Goal: Task Accomplishment & Management: Manage account settings

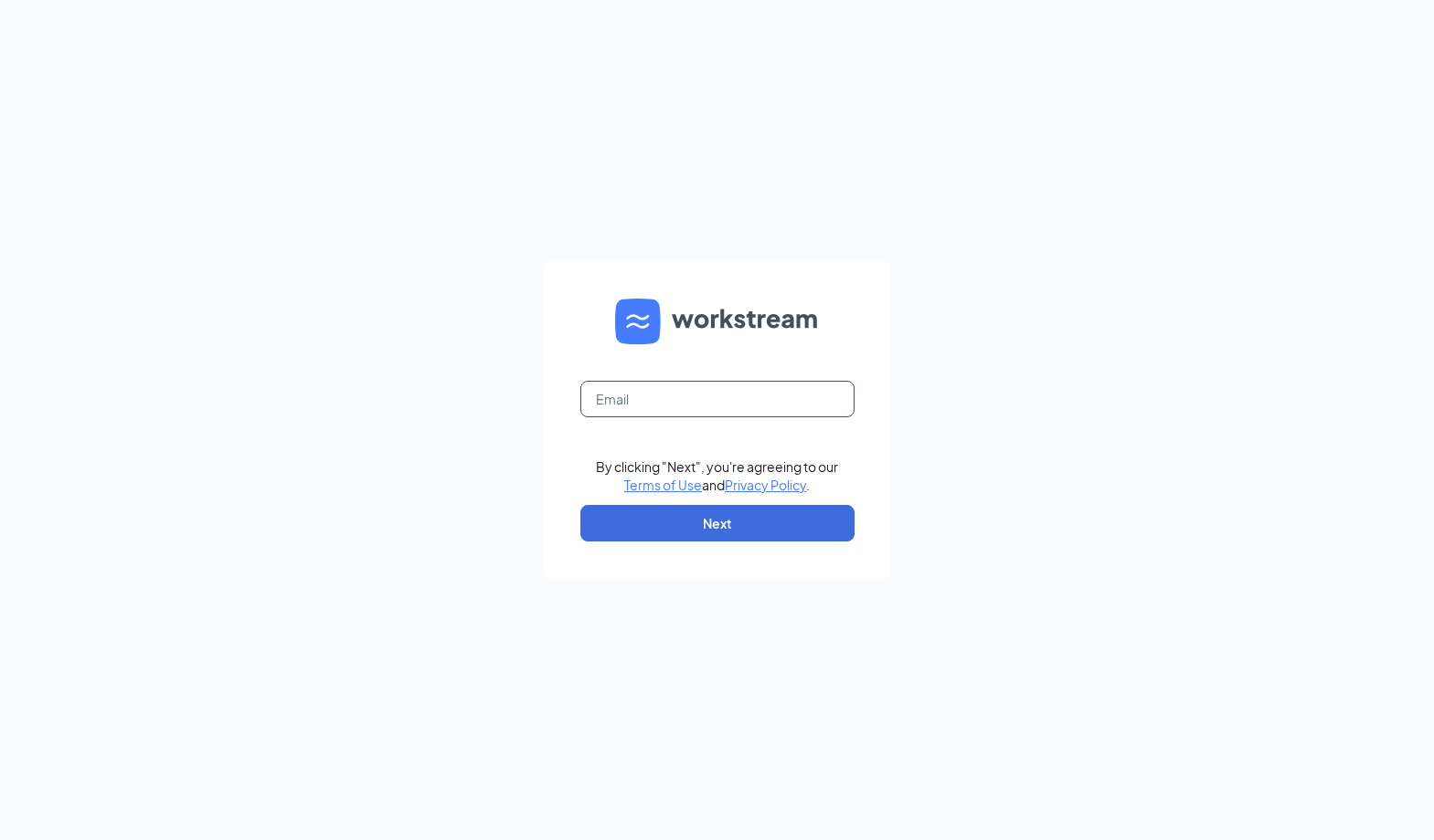
type input "[PERSON_NAME][EMAIL_ADDRESS][DOMAIN_NAME]"
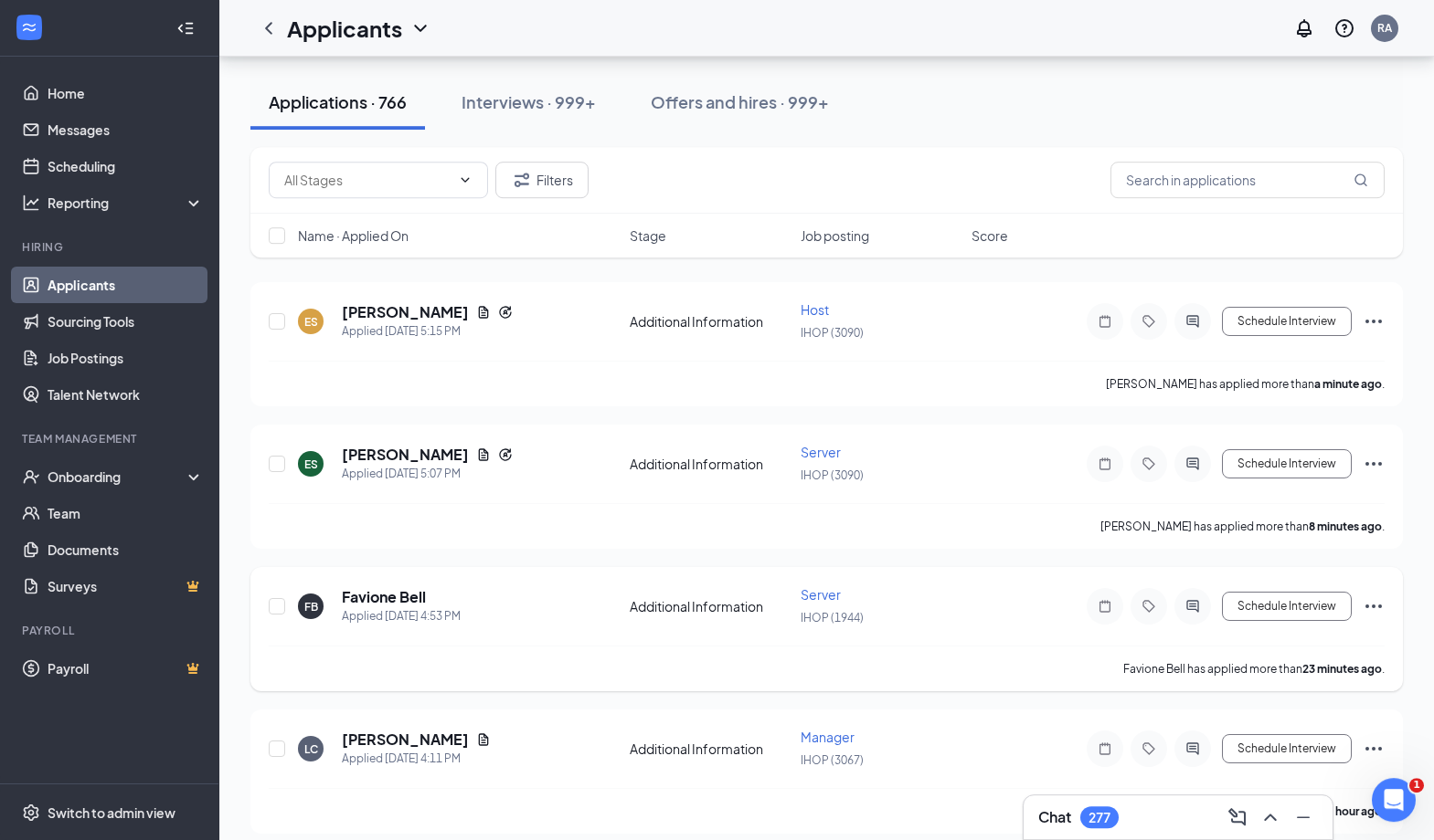
scroll to position [296, 0]
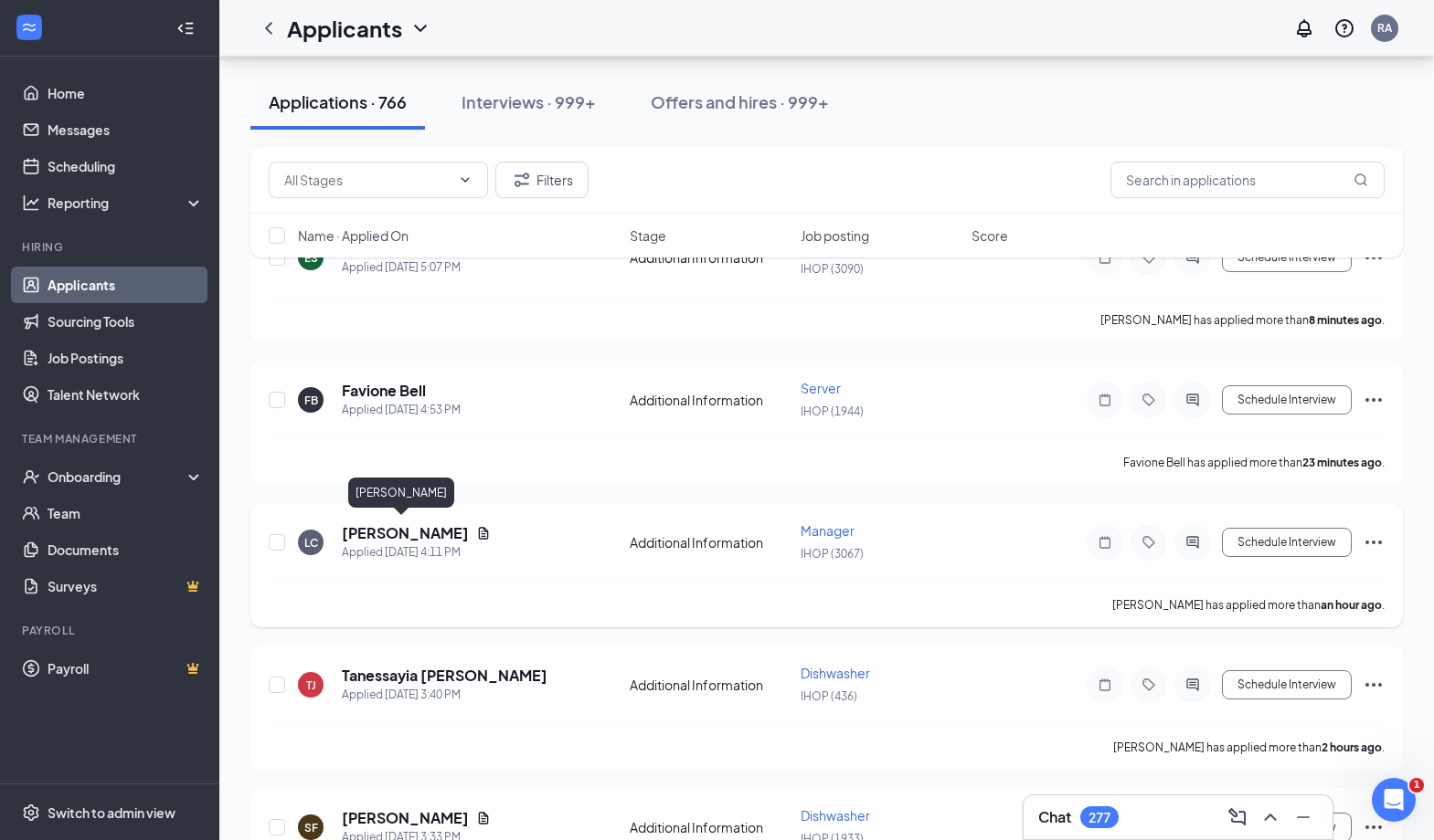
click at [387, 527] on h5 "[PERSON_NAME]" at bounding box center [405, 533] width 127 height 20
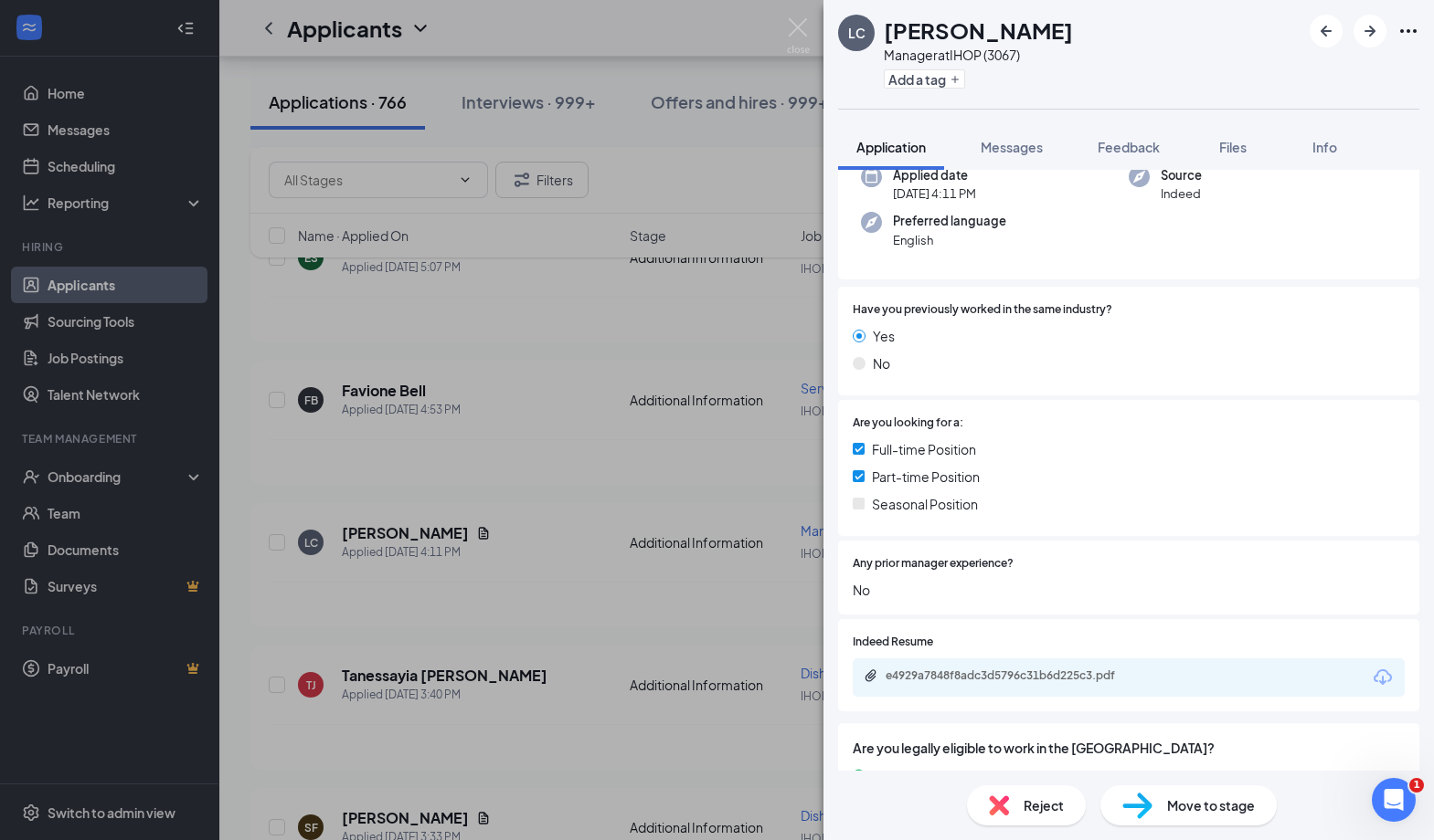
scroll to position [257, 0]
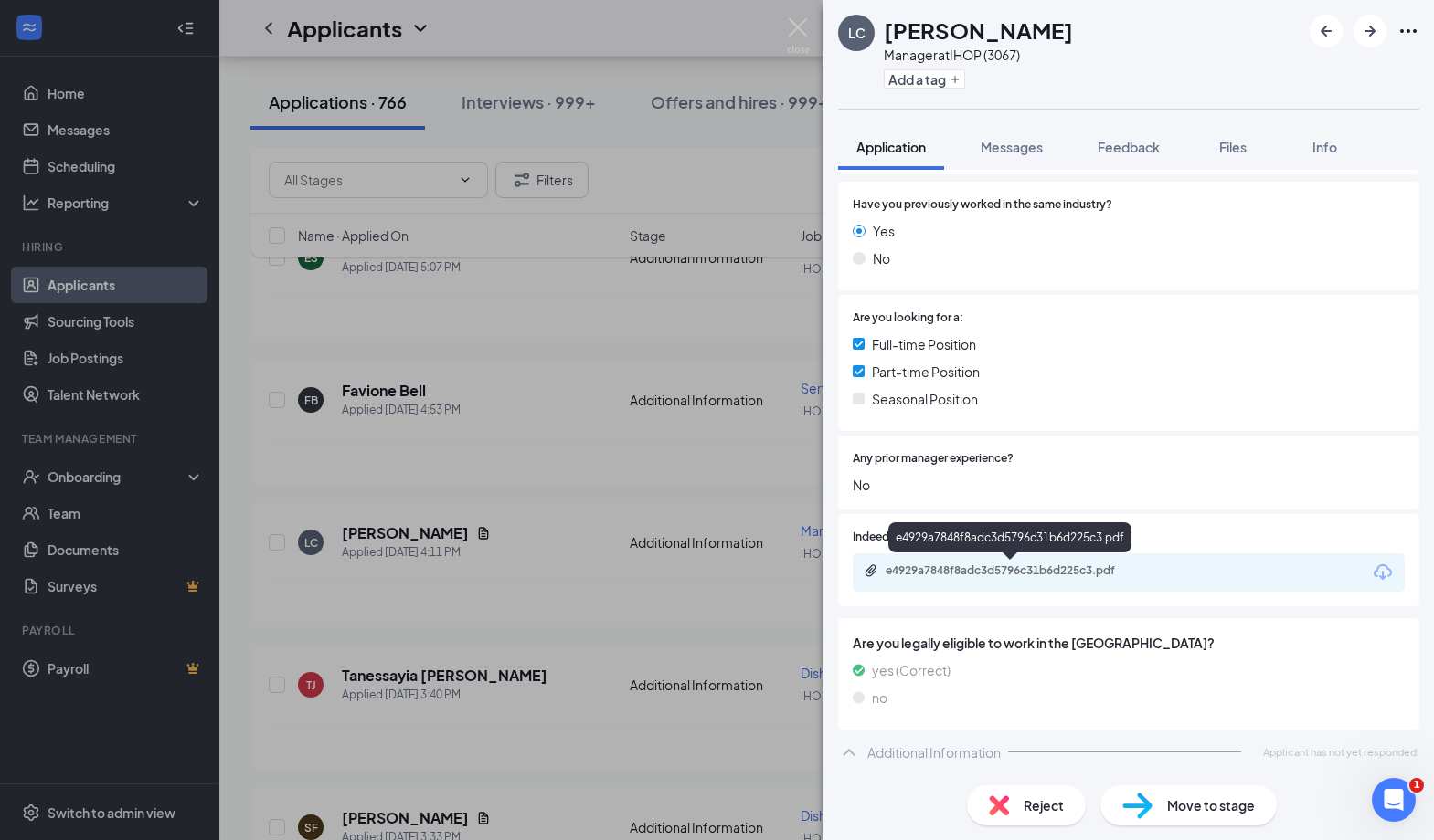
click at [1068, 577] on div "e4929a7848f8adc3d5796c31b6d225c3.pdf" at bounding box center [1013, 570] width 256 height 14
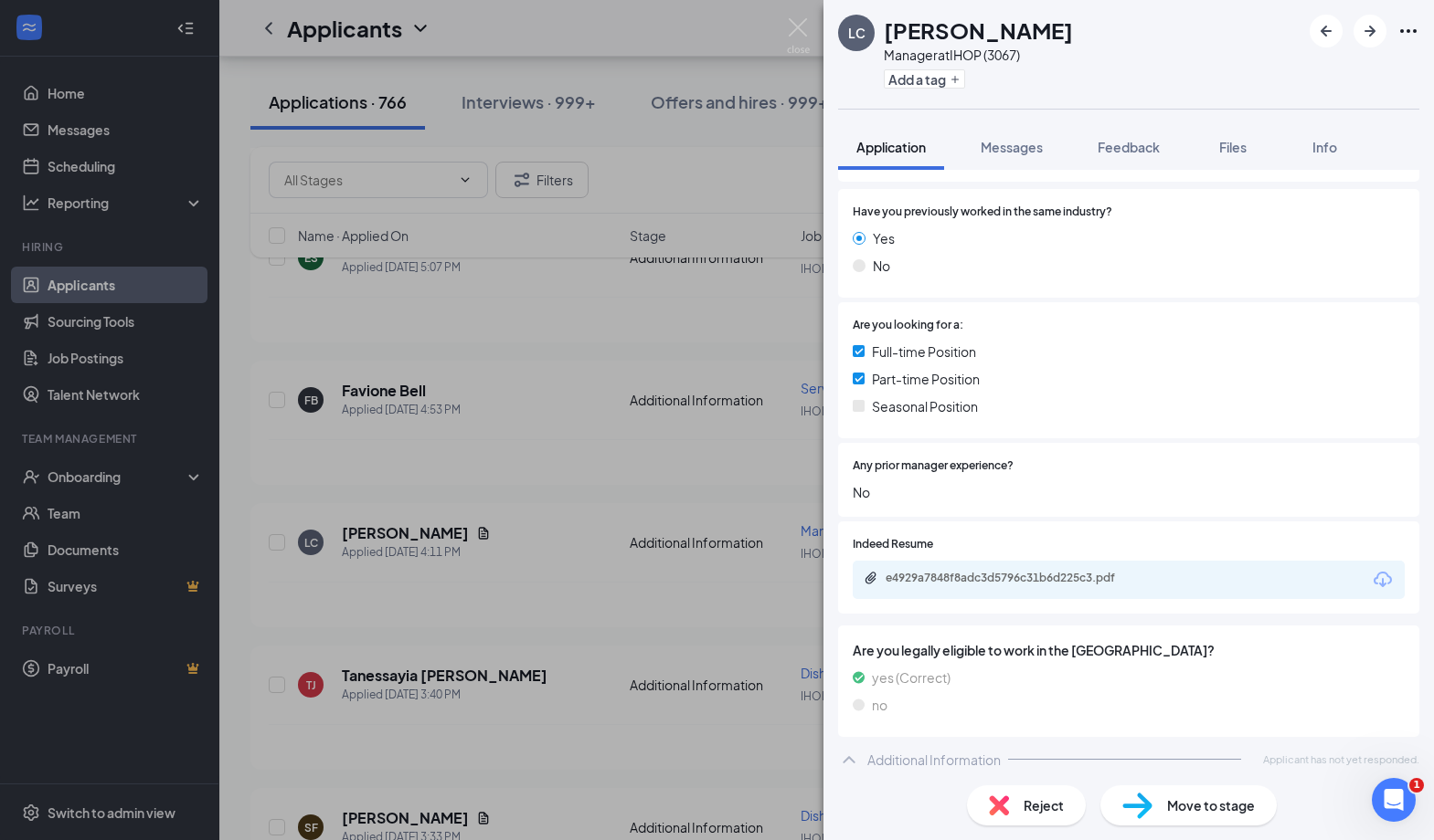
click at [674, 411] on div "LC [PERSON_NAME] Manager at IHOP (3067) Add a tag Application Messages Feedback…" at bounding box center [717, 420] width 1434 height 840
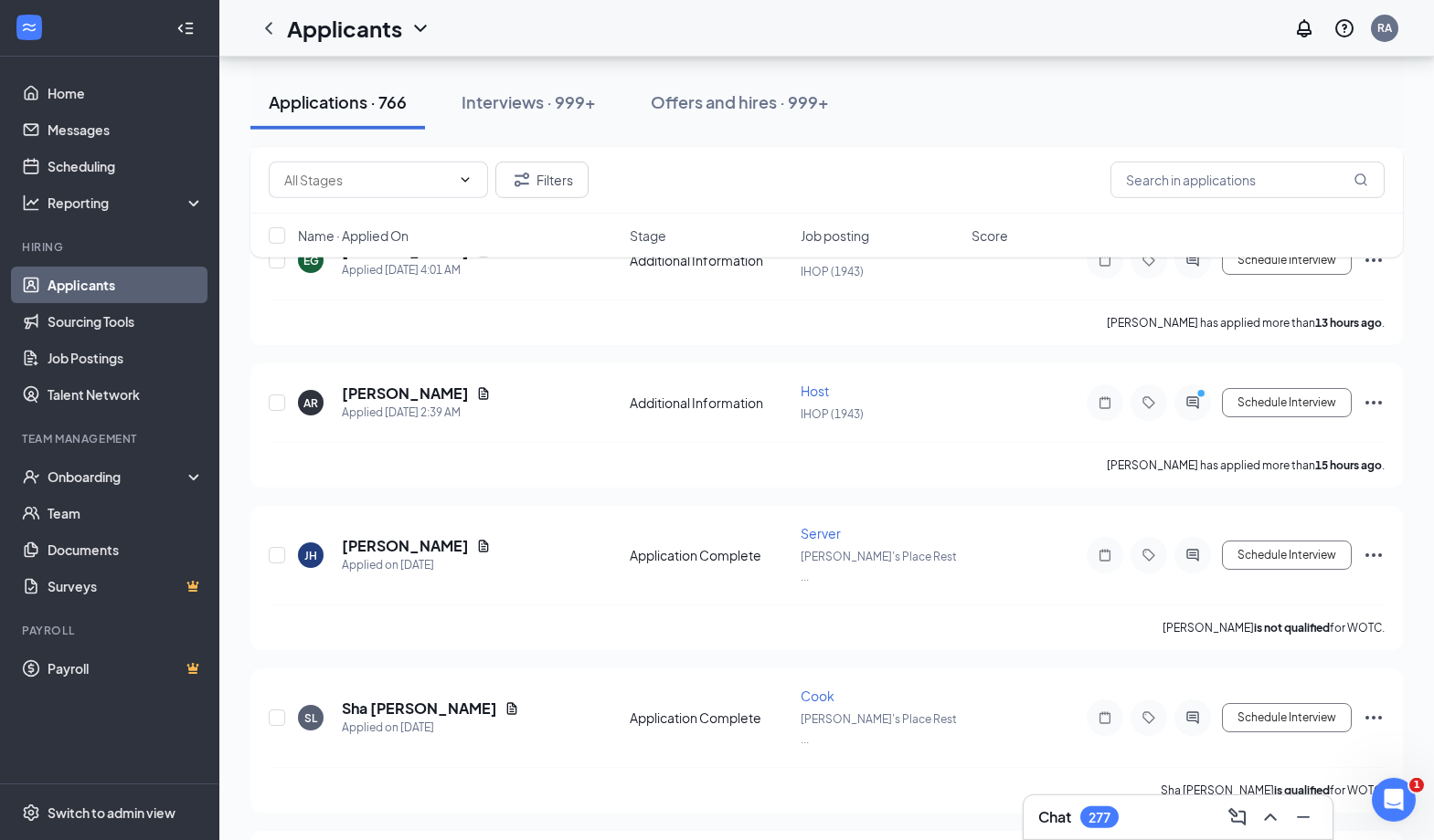
scroll to position [3552, 0]
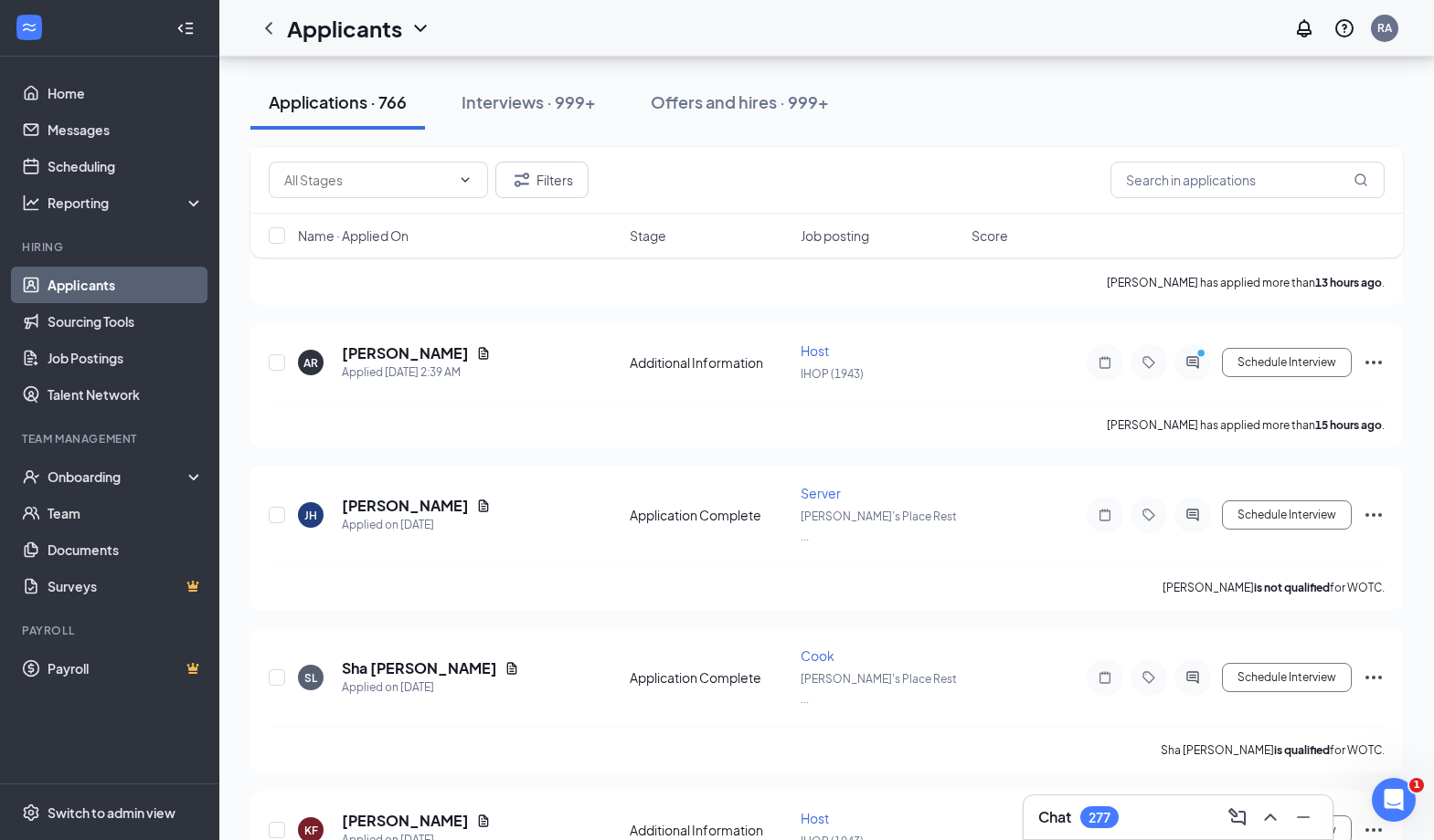
click at [86, 282] on link "Applicants" at bounding box center [126, 285] width 157 height 37
click at [273, 35] on icon "ChevronLeft" at bounding box center [268, 27] width 22 height 22
click at [275, 25] on icon "ChevronLeft" at bounding box center [268, 27] width 22 height 22
click at [70, 292] on link "Applicants" at bounding box center [126, 285] width 157 height 37
click at [62, 93] on link "Home" at bounding box center [126, 92] width 157 height 37
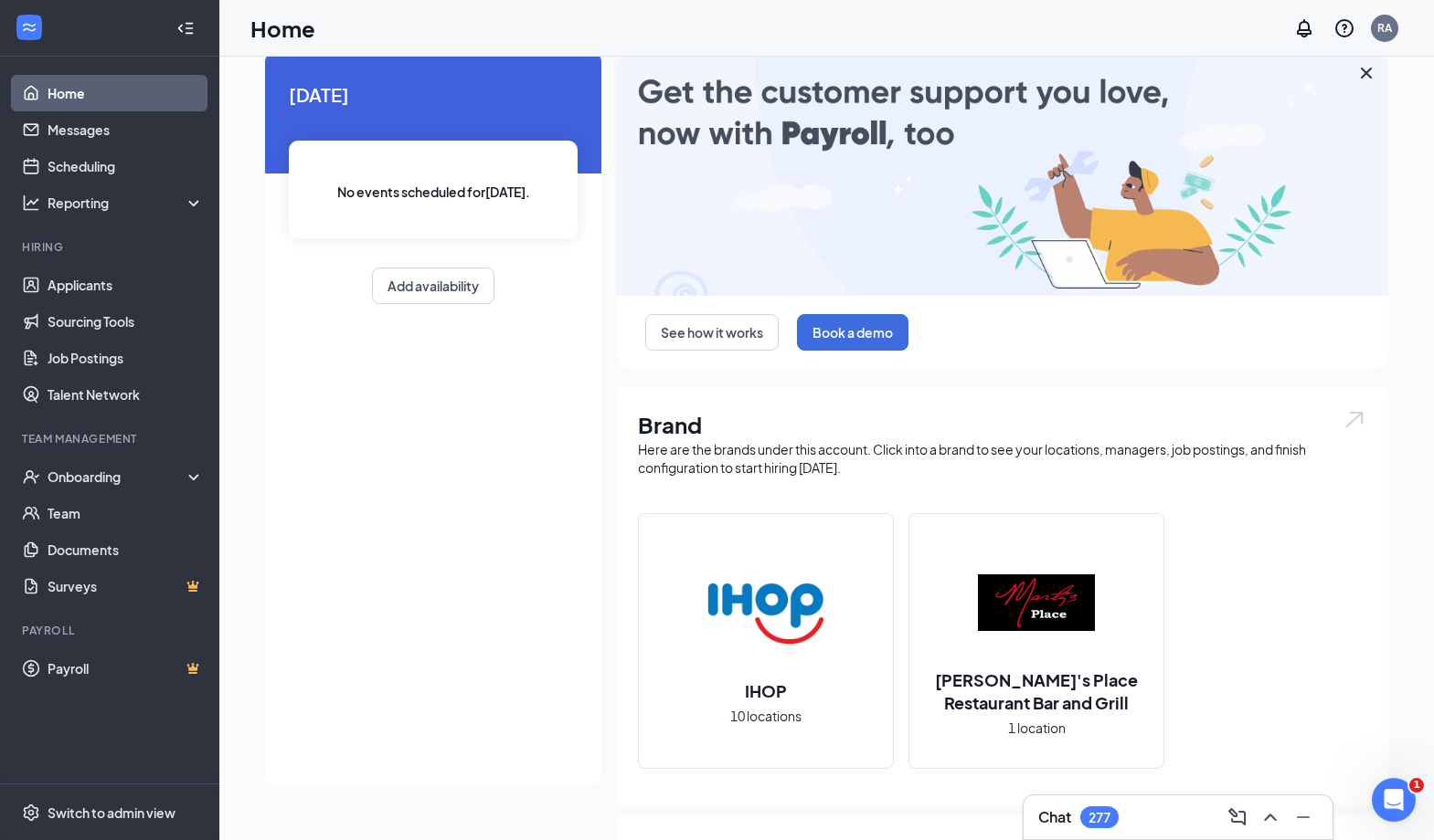
scroll to position [99, 0]
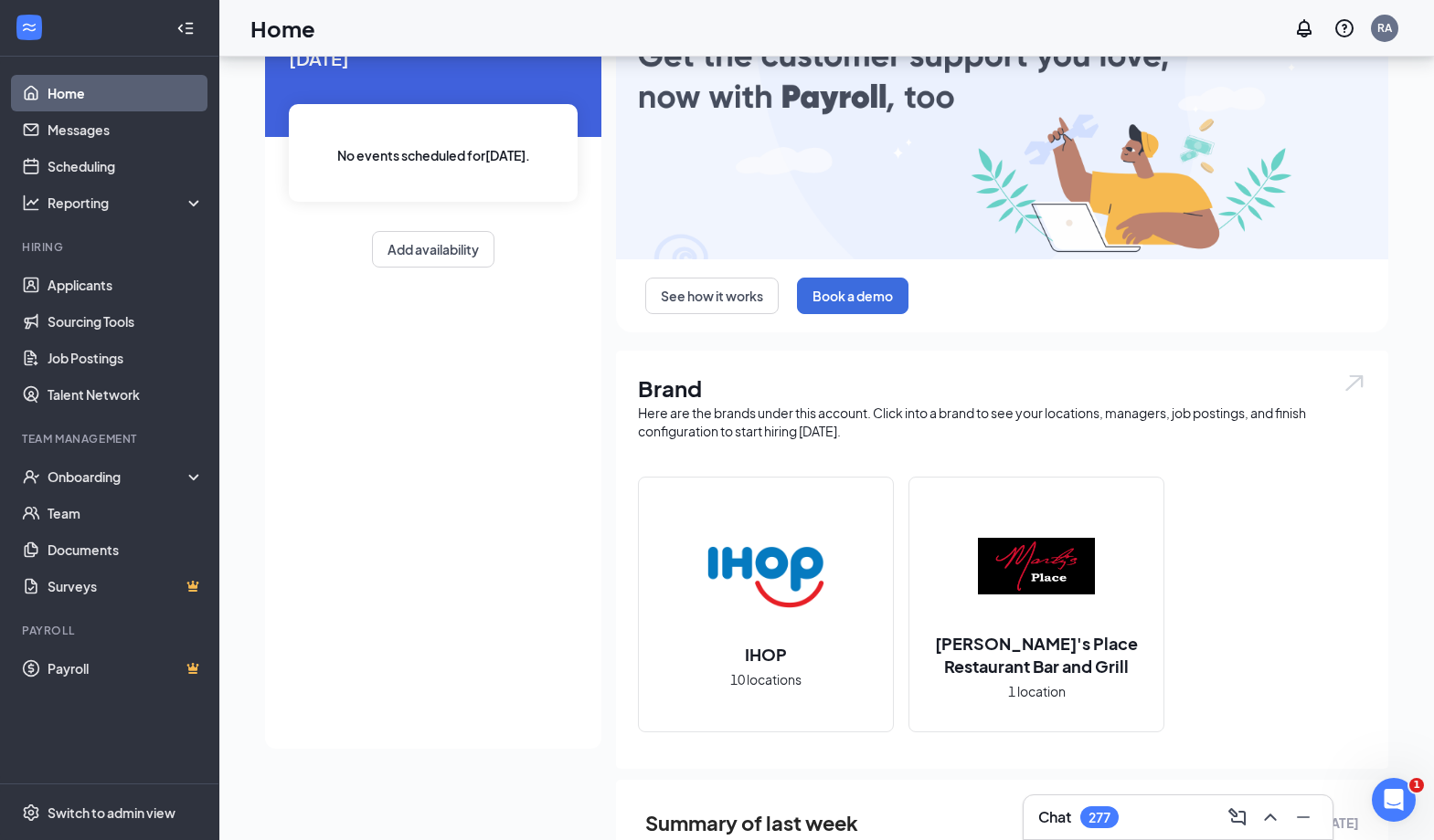
click at [1062, 569] on img at bounding box center [1037, 566] width 117 height 117
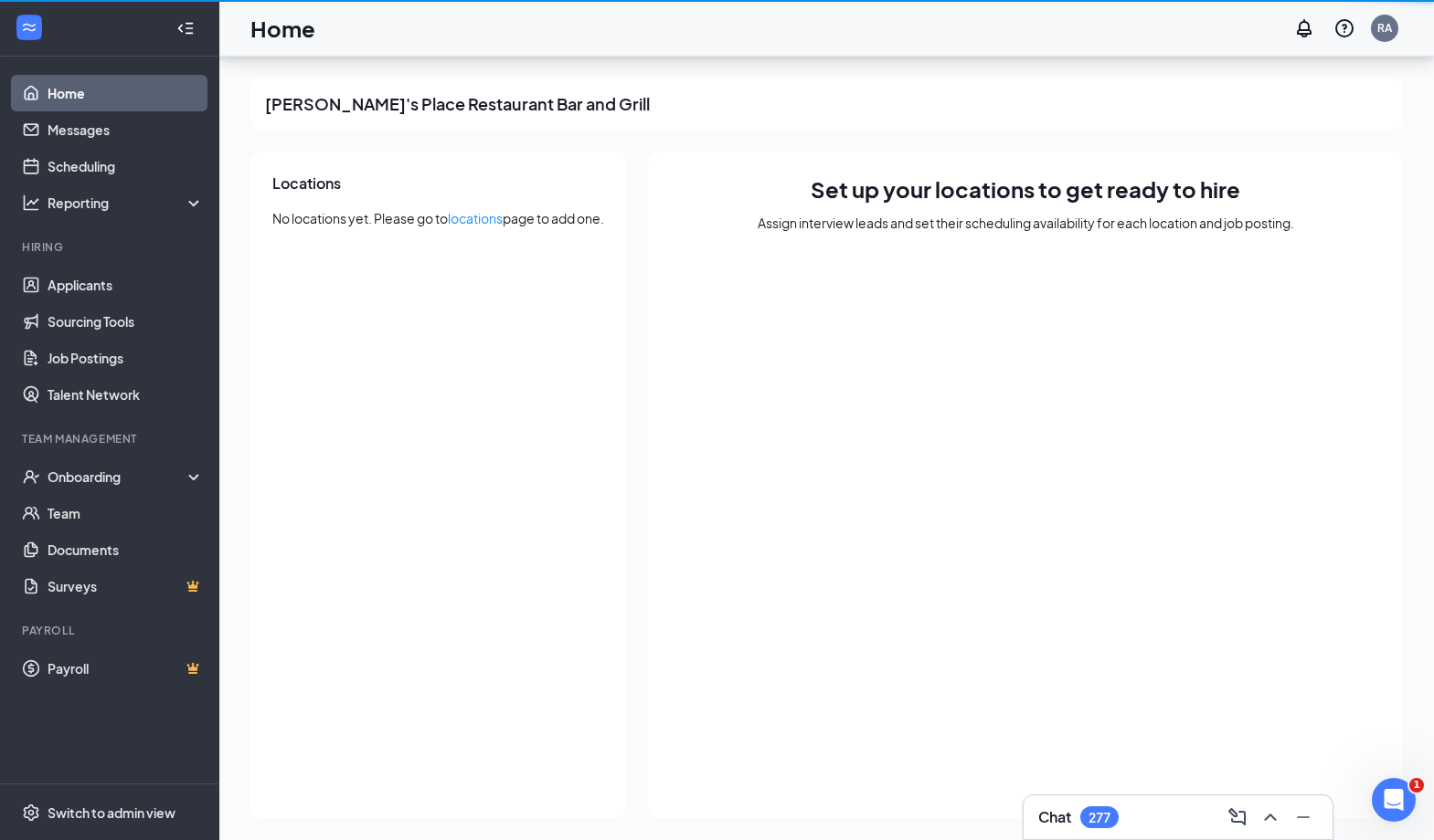
scroll to position [1, 0]
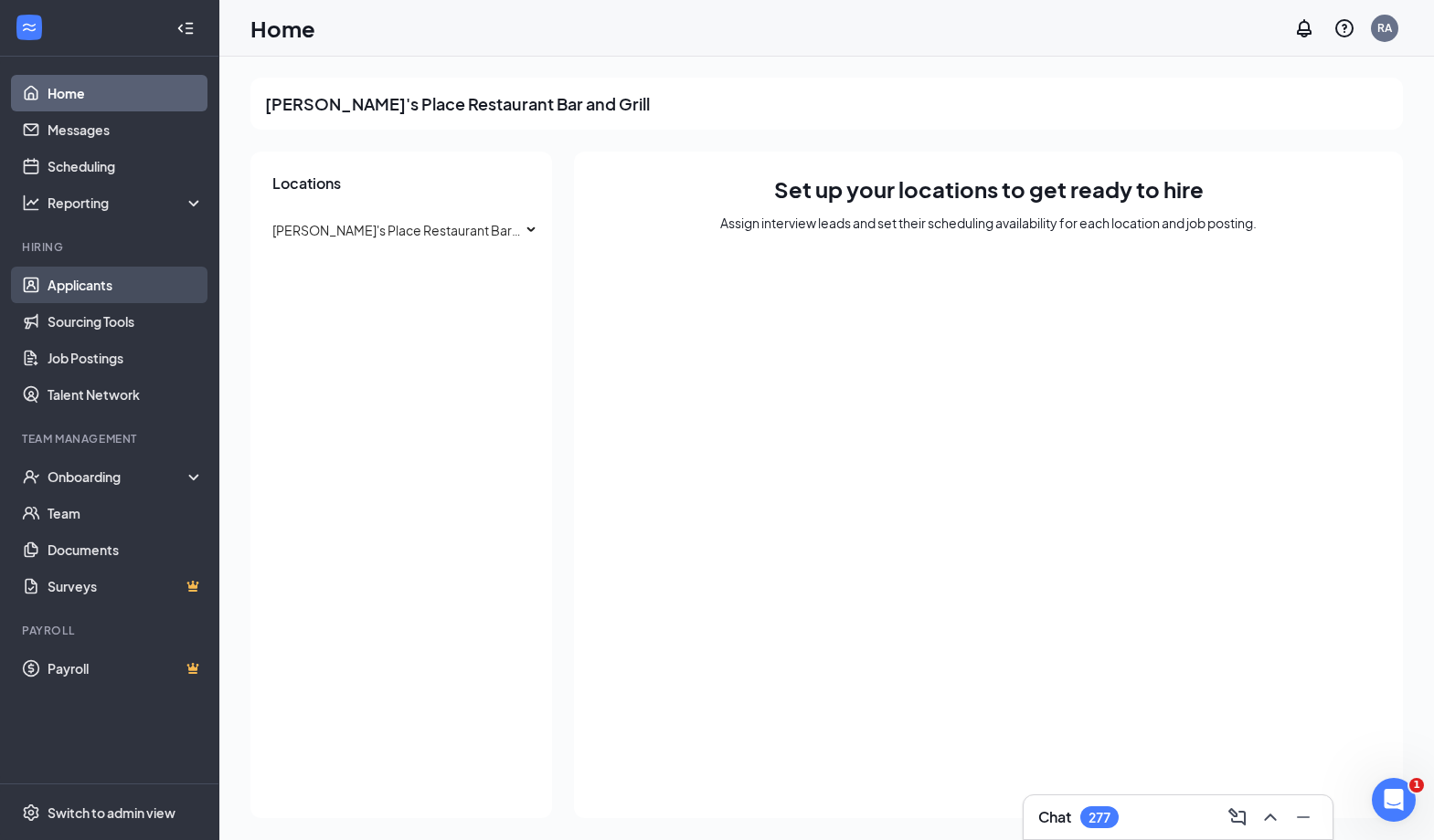
click at [56, 275] on link "Applicants" at bounding box center [126, 285] width 157 height 37
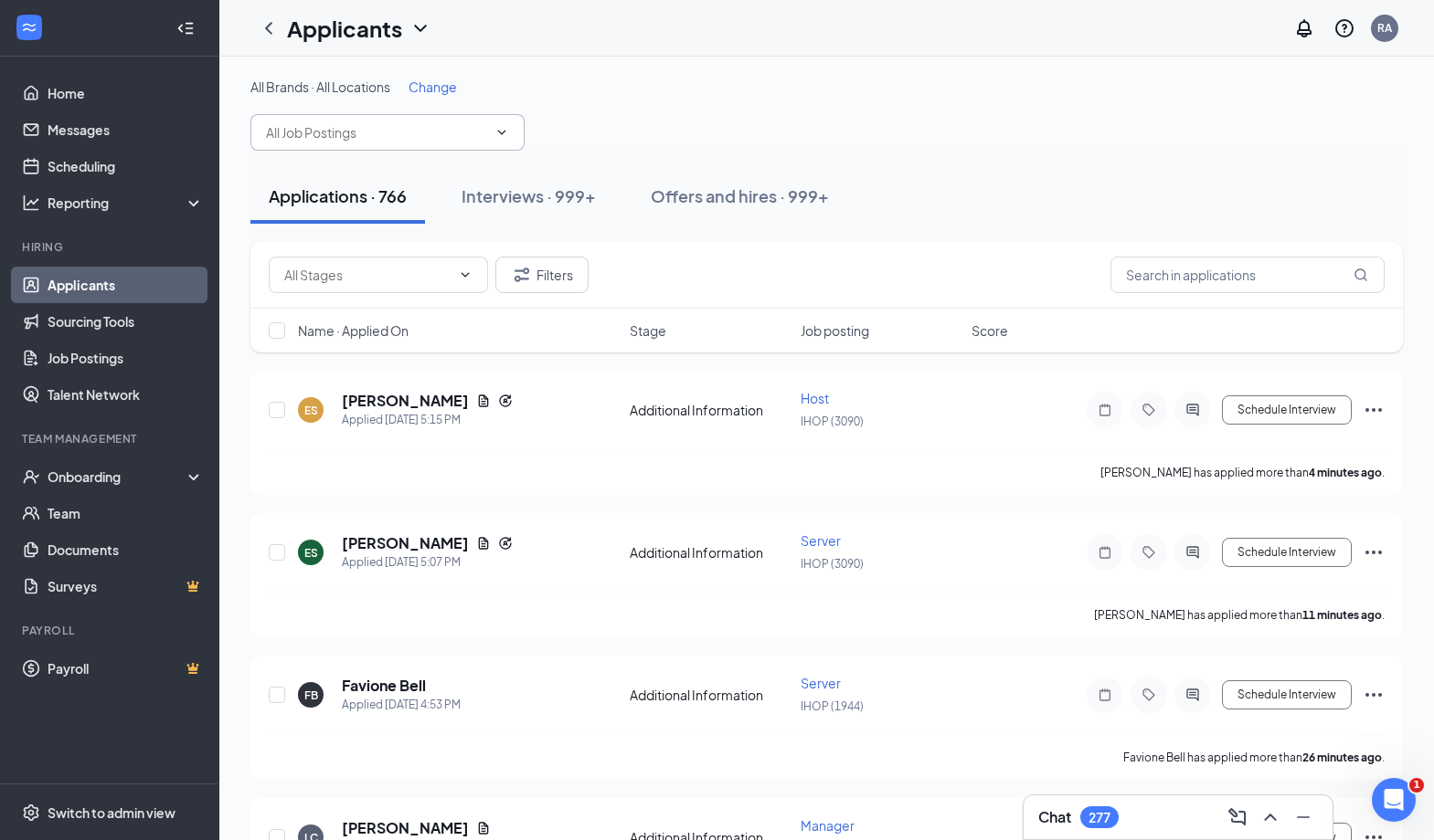
click at [513, 129] on span at bounding box center [387, 132] width 274 height 37
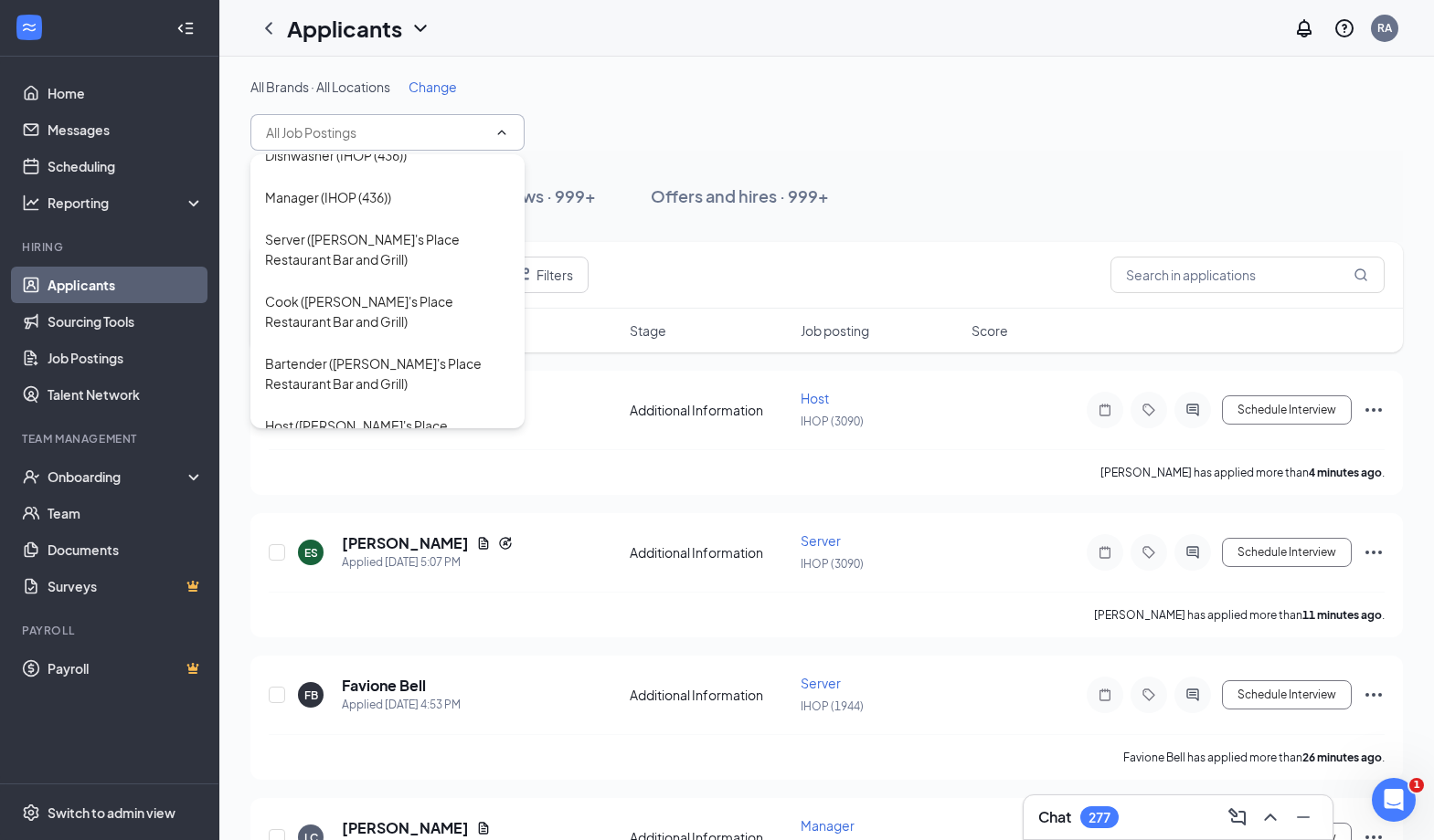
scroll to position [2110, 0]
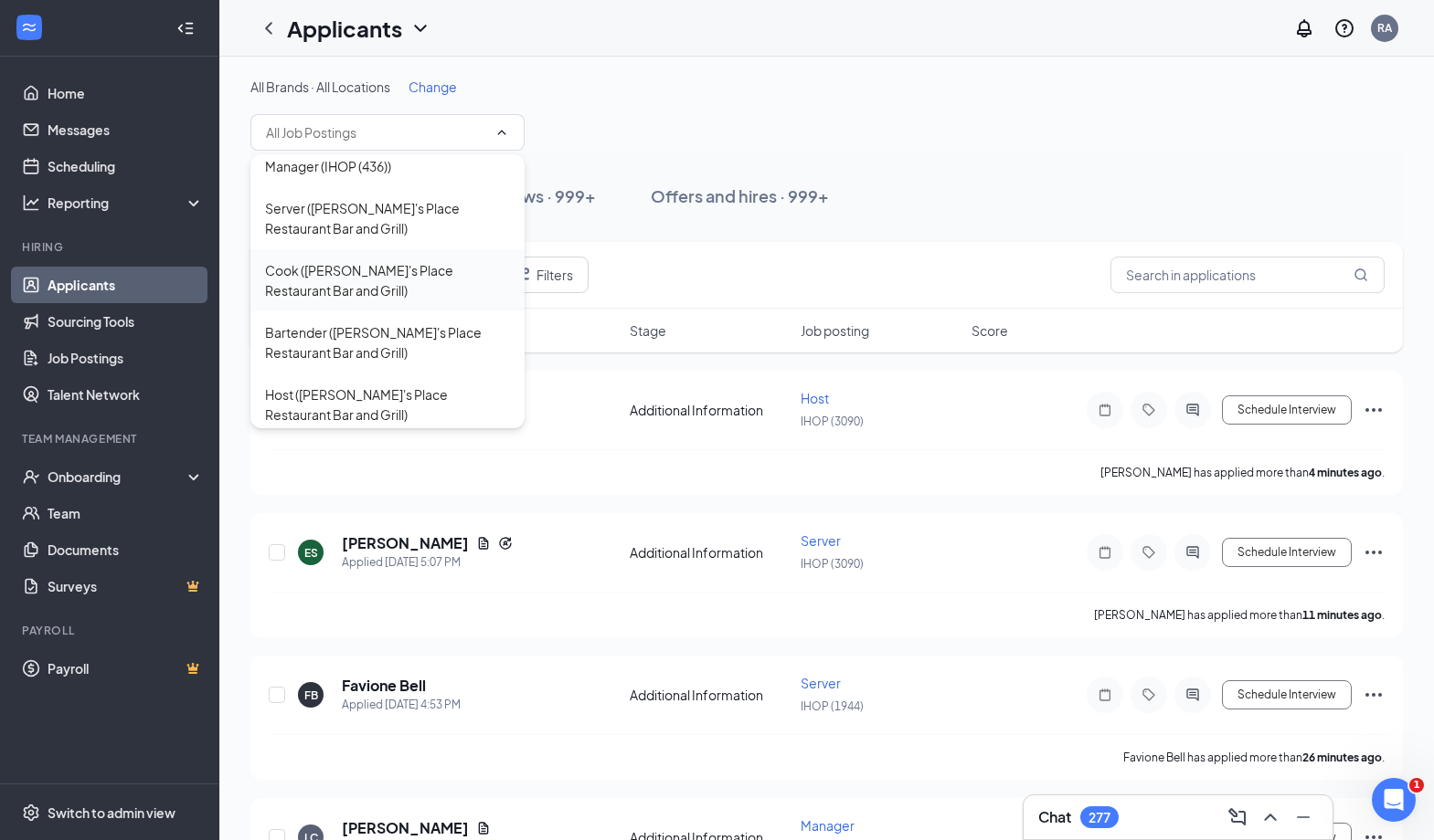
click at [356, 271] on div "Cook ([PERSON_NAME]'s Place Restaurant Bar and Grill)" at bounding box center [387, 280] width 245 height 41
type input "Cook ([PERSON_NAME]'s Place Restaurant Bar and Grill)"
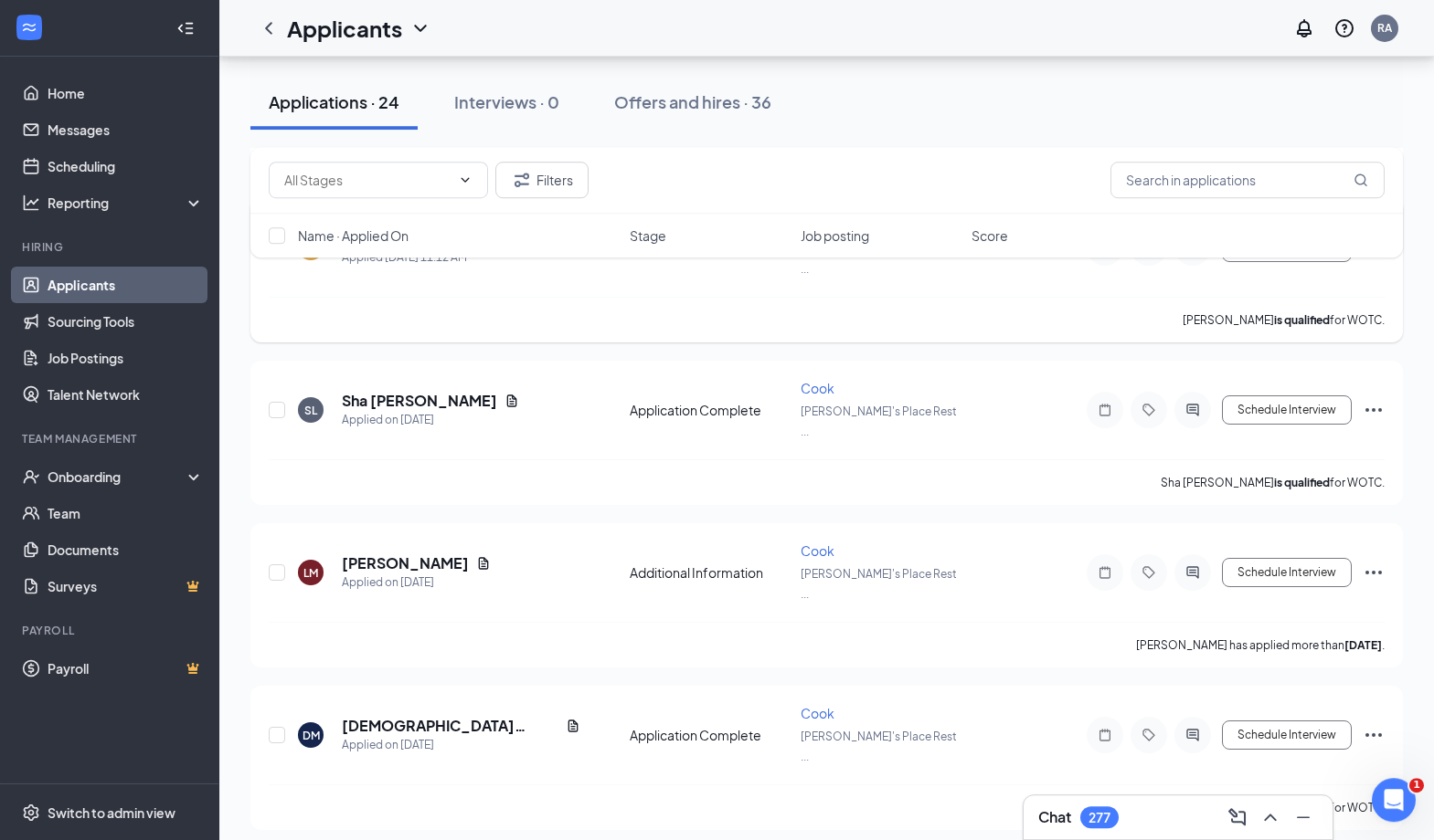
scroll to position [395, 0]
